Goal: Task Accomplishment & Management: Manage account settings

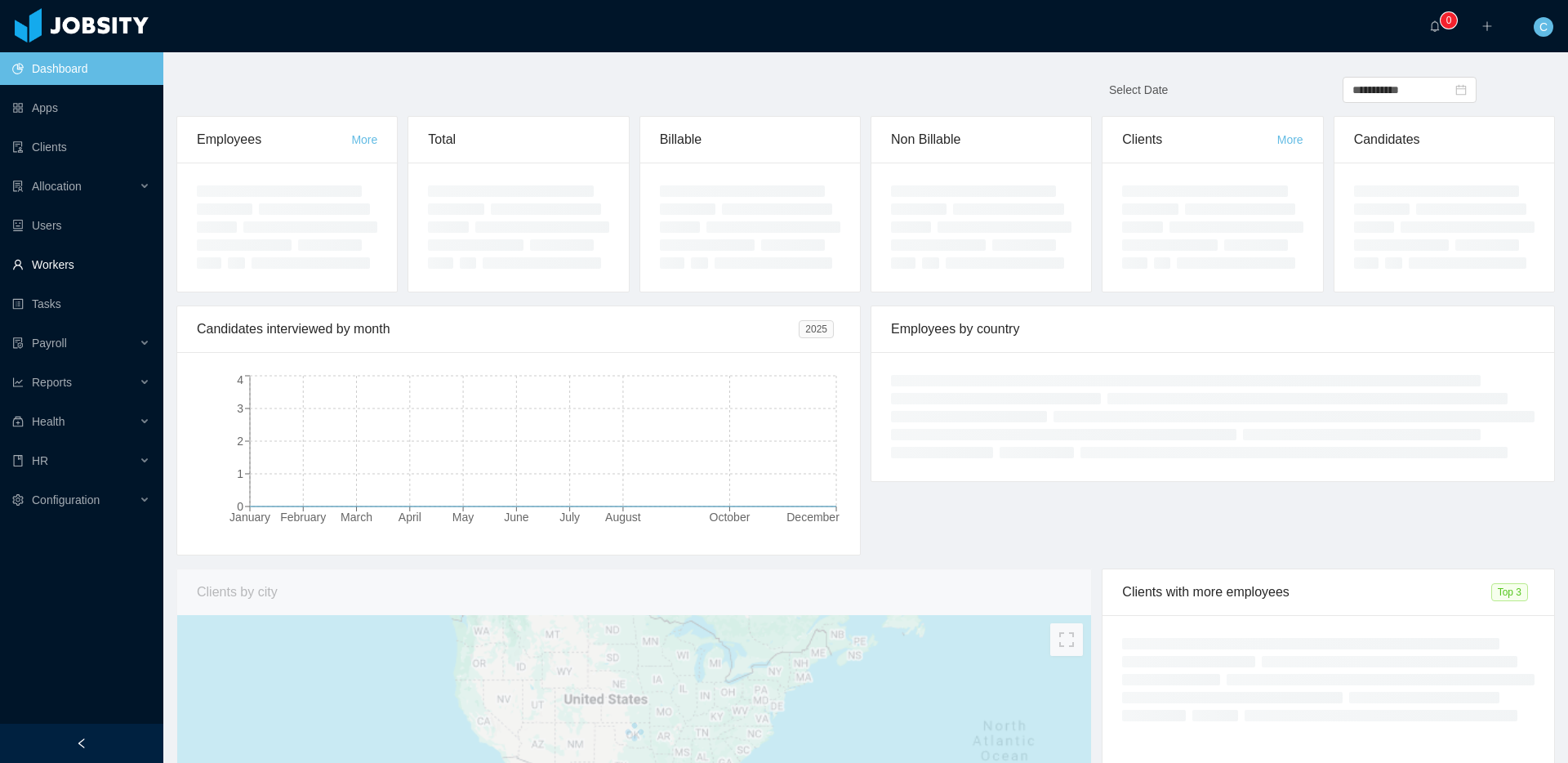
click at [107, 255] on link "Workers" at bounding box center [82, 265] width 138 height 33
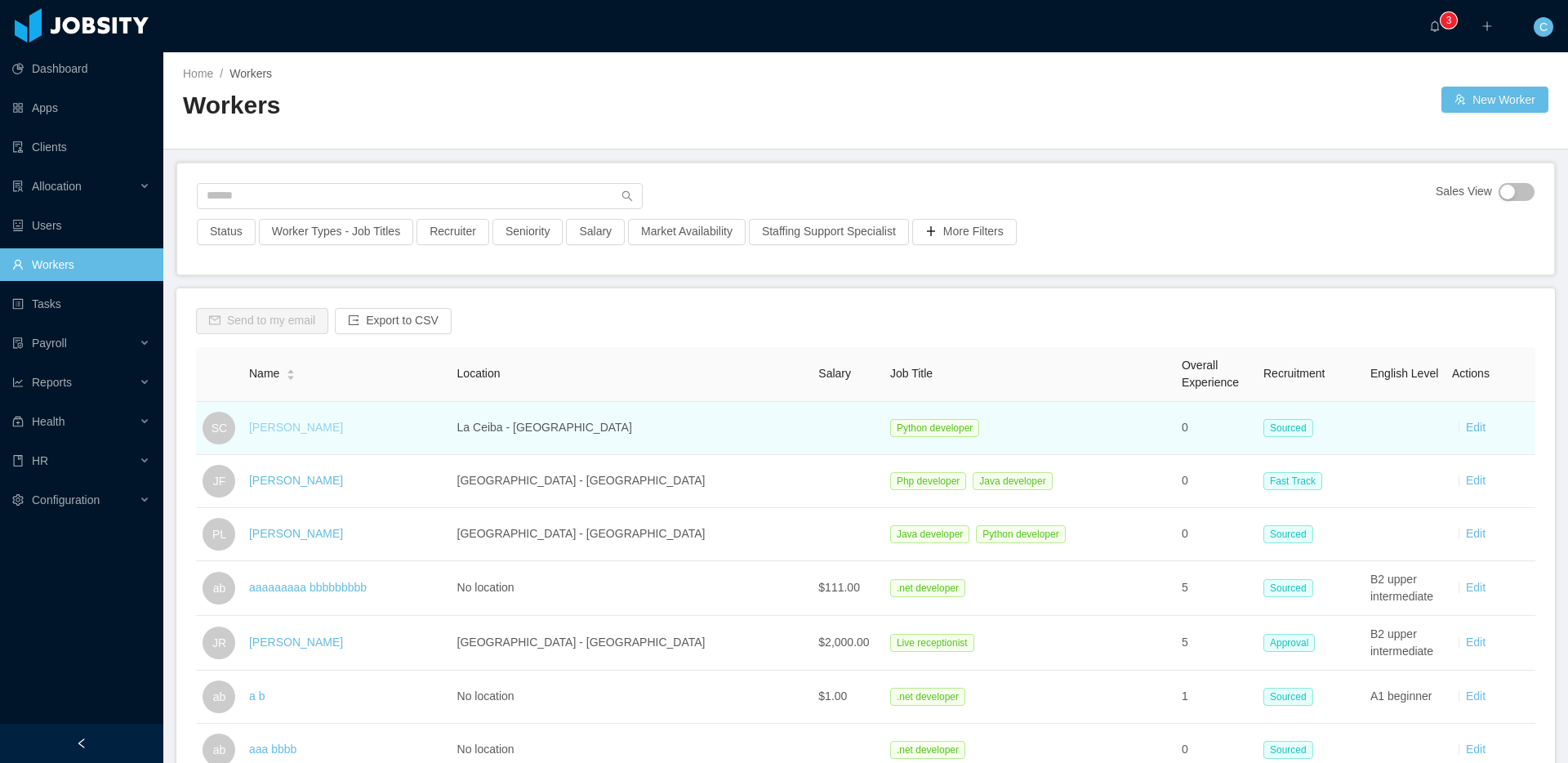
click at [332, 433] on link "[PERSON_NAME]" at bounding box center [296, 427] width 94 height 13
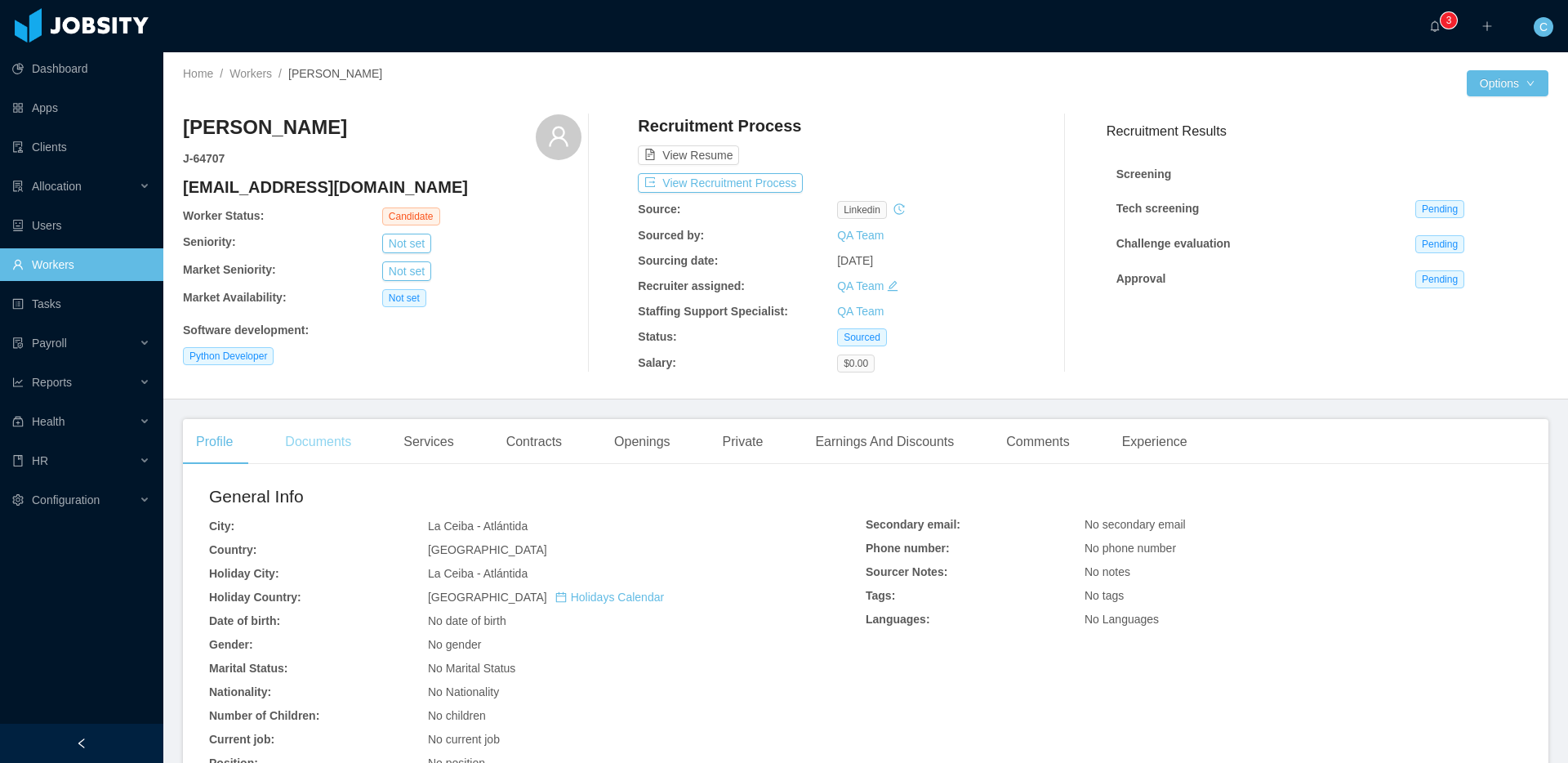
click at [314, 442] on div "Documents" at bounding box center [318, 442] width 93 height 46
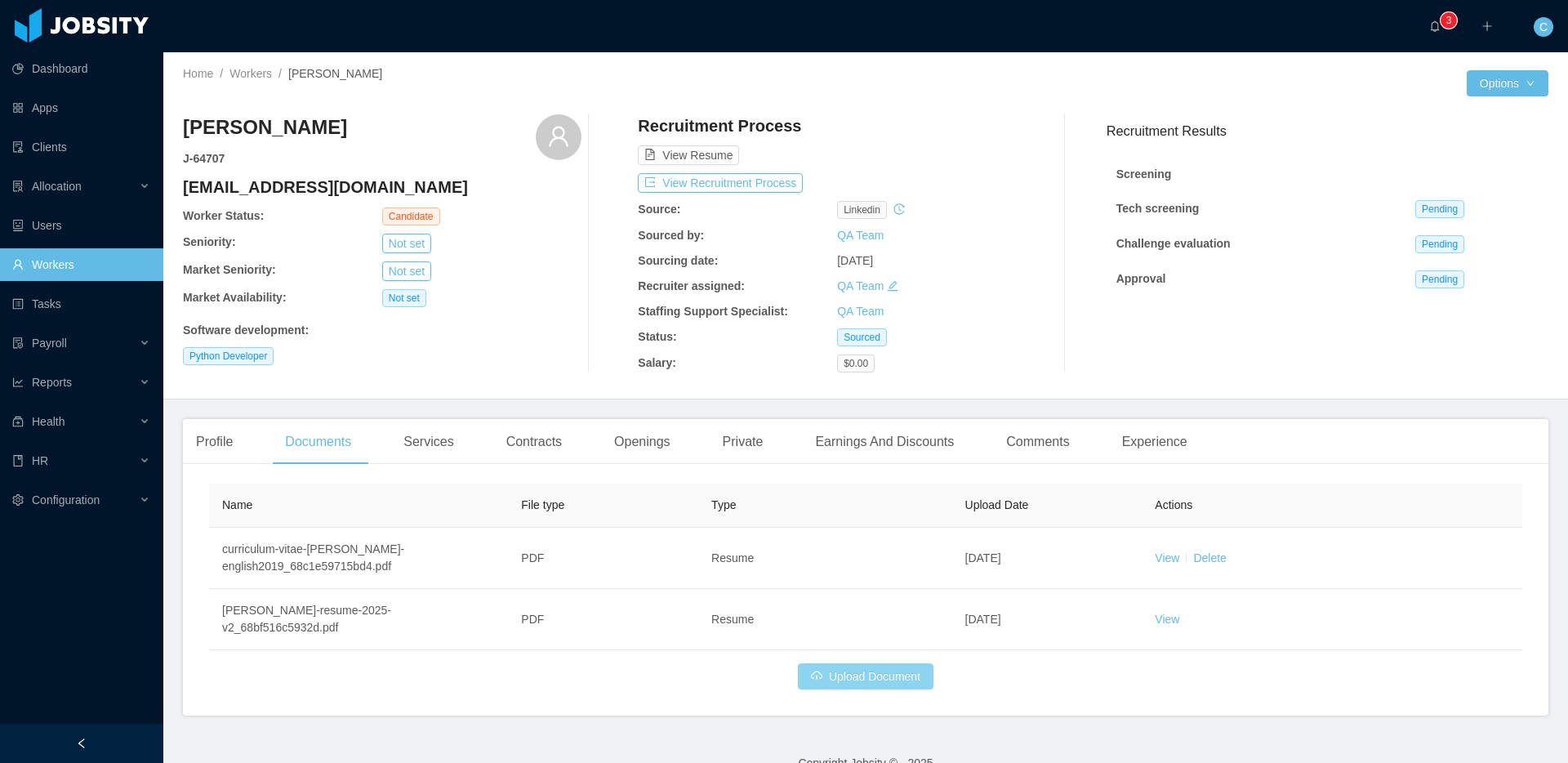
click at [890, 674] on button "Upload Document" at bounding box center [865, 676] width 136 height 26
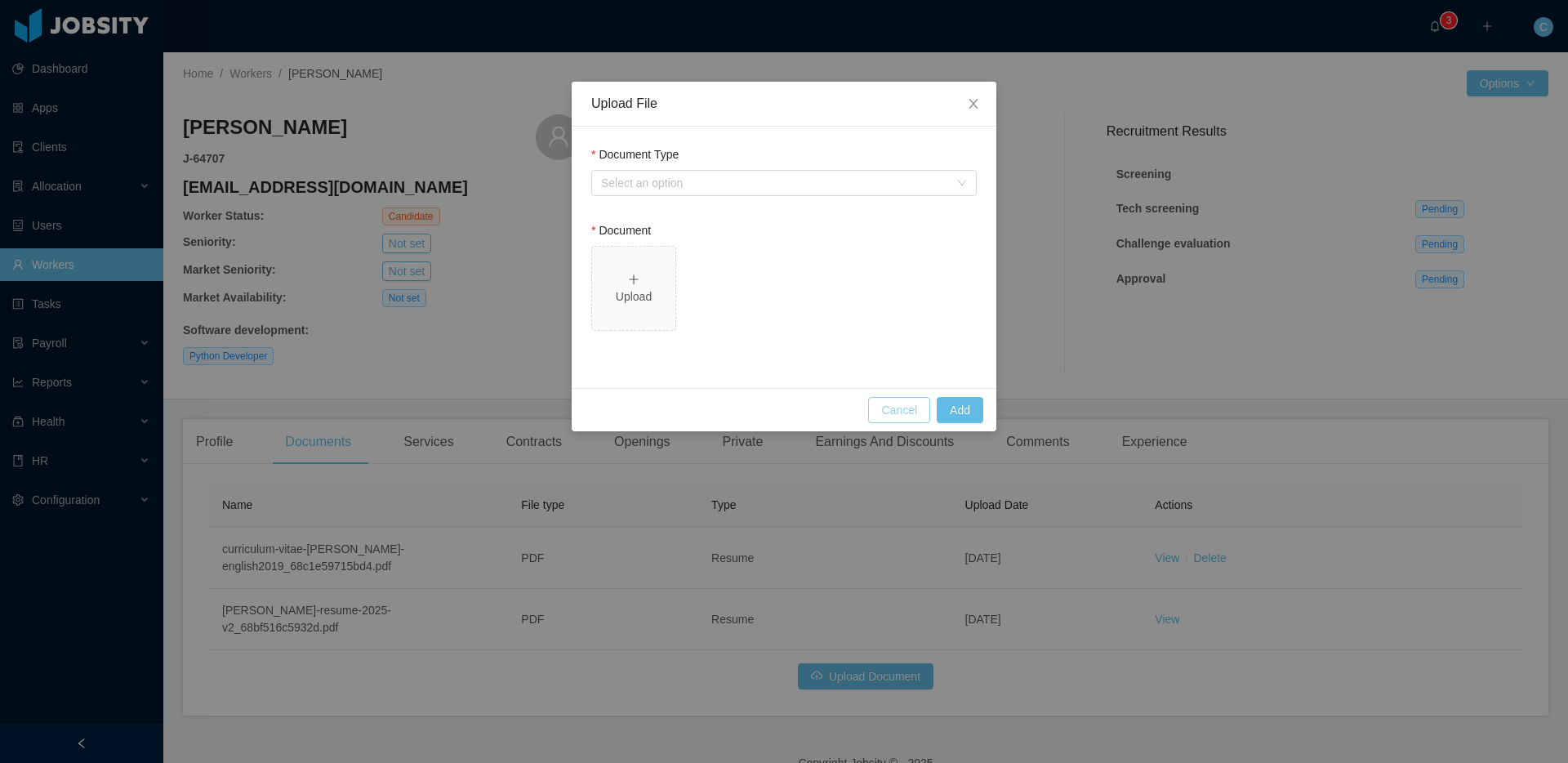
click at [899, 404] on button "Cancel" at bounding box center [900, 410] width 62 height 26
